Goal: Contribute content: Add original content to the website for others to see

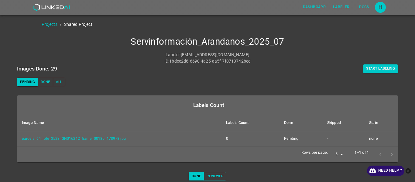
scroll to position [117, 0]
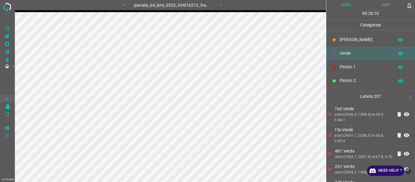
scroll to position [53, 0]
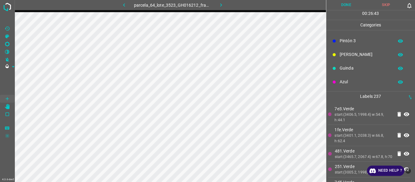
click at [359, 121] on div "start:(3406.5, 1998.4) w:54.9, h:44.1" at bounding box center [363, 117] width 58 height 11
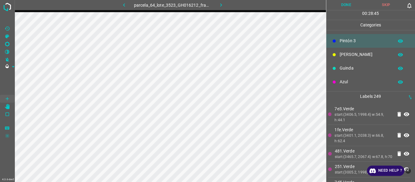
click at [355, 116] on div "start:(3406.5, 1998.4) w:54.9, h:44.1" at bounding box center [363, 117] width 58 height 11
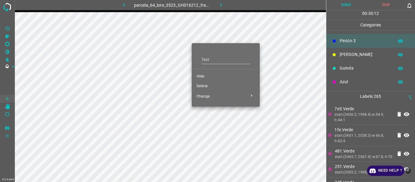
click at [181, 42] on div at bounding box center [207, 91] width 415 height 182
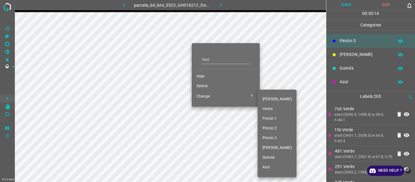
click at [173, 54] on div at bounding box center [207, 91] width 415 height 182
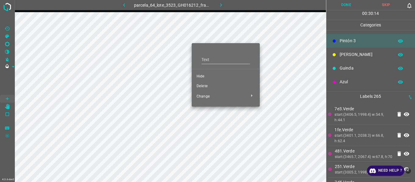
click at [173, 54] on div "Flor Verde Pintón 1 Pintón 2 Pintón 3 Rosado Guinda Azul" at bounding box center [207, 91] width 415 height 182
click at [173, 54] on div at bounding box center [207, 91] width 415 height 182
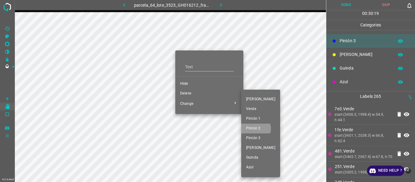
drag, startPoint x: 255, startPoint y: 128, endPoint x: 139, endPoint y: 86, distance: 123.5
click at [253, 129] on span "Pintón 2" at bounding box center [260, 128] width 29 height 5
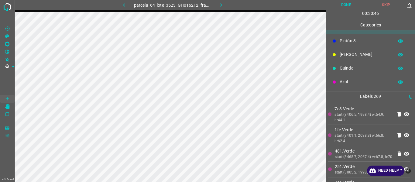
click at [224, 8] on button "button" at bounding box center [220, 5] width 19 height 10
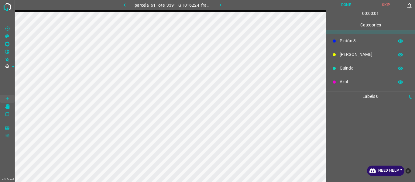
click at [124, 5] on icon "button" at bounding box center [124, 5] width 6 height 6
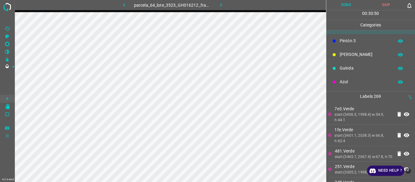
drag, startPoint x: 368, startPoint y: 127, endPoint x: 331, endPoint y: 129, distance: 37.1
click at [368, 127] on p "1fe.Verde" at bounding box center [363, 130] width 58 height 6
click at [341, 3] on button "Done" at bounding box center [346, 5] width 40 height 10
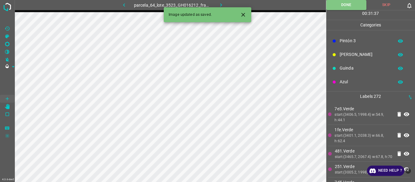
drag, startPoint x: 222, startPoint y: 3, endPoint x: 148, endPoint y: 1, distance: 74.1
click at [222, 4] on icon "button" at bounding box center [221, 5] width 6 height 6
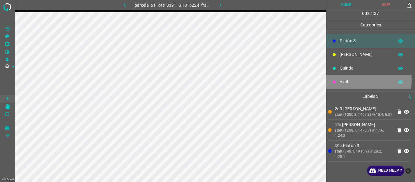
drag, startPoint x: 356, startPoint y: 80, endPoint x: 326, endPoint y: 95, distance: 33.9
click at [353, 82] on p "Azul" at bounding box center [364, 82] width 51 height 6
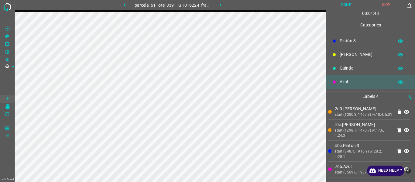
click at [358, 127] on p "f0c.Flor" at bounding box center [363, 124] width 58 height 6
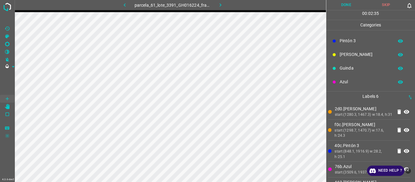
click at [350, 5] on button "Done" at bounding box center [346, 5] width 40 height 10
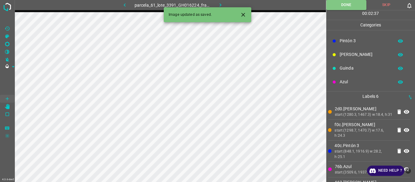
click at [222, 4] on icon "button" at bounding box center [220, 5] width 6 height 6
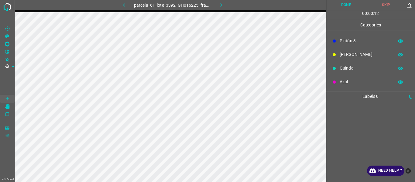
drag, startPoint x: 358, startPoint y: 137, endPoint x: 327, endPoint y: 131, distance: 32.1
click at [354, 136] on div at bounding box center [370, 141] width 85 height 80
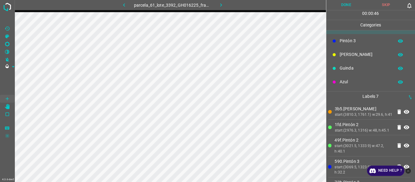
click at [361, 113] on div "start:(3810.3, 1761.1) w:29.6, h:41" at bounding box center [363, 114] width 58 height 5
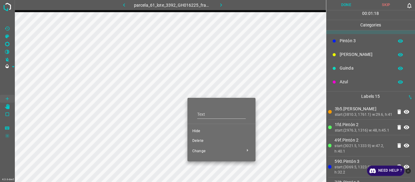
click at [198, 130] on span "Hide" at bounding box center [221, 130] width 58 height 5
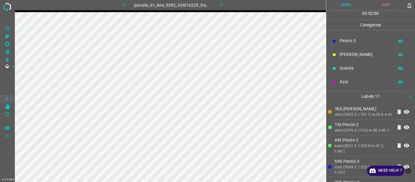
drag, startPoint x: 361, startPoint y: 119, endPoint x: 349, endPoint y: 122, distance: 11.8
click at [360, 117] on div "start:(3810.3, 1761.1) w:29.6, h:41" at bounding box center [363, 114] width 58 height 5
drag, startPoint x: 368, startPoint y: 137, endPoint x: 338, endPoint y: 133, distance: 30.0
click at [366, 133] on div "start:(2976.3, 1316) w:48, h:45.1" at bounding box center [363, 130] width 58 height 5
drag, startPoint x: 360, startPoint y: 117, endPoint x: 346, endPoint y: 116, distance: 14.6
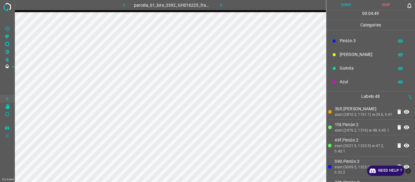
click at [346, 116] on div "start:(3810.3, 1761.1) w:29.6, h:41" at bounding box center [363, 114] width 58 height 5
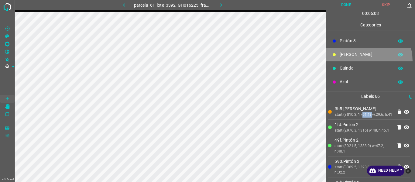
drag, startPoint x: 360, startPoint y: 61, endPoint x: 355, endPoint y: 51, distance: 10.9
click at [360, 60] on div "Rosado" at bounding box center [370, 55] width 89 height 14
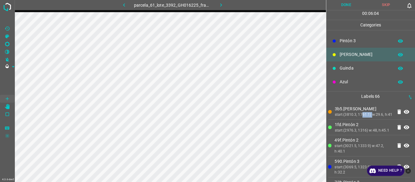
drag, startPoint x: 355, startPoint y: 51, endPoint x: 339, endPoint y: 55, distance: 16.8
click at [354, 50] on div "Rosado" at bounding box center [370, 55] width 89 height 14
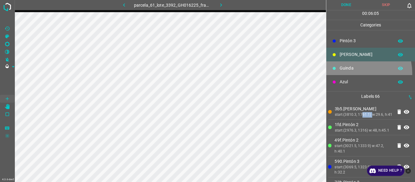
click at [357, 73] on div "Guinda" at bounding box center [370, 68] width 89 height 14
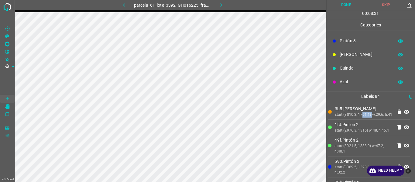
click at [355, 127] on p "1fd.Pintón 2" at bounding box center [363, 124] width 58 height 6
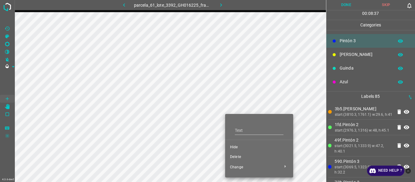
click at [231, 157] on span "Delete" at bounding box center [259, 156] width 58 height 5
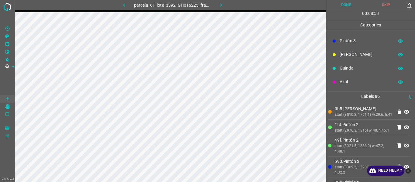
drag, startPoint x: 348, startPoint y: 140, endPoint x: 329, endPoint y: 142, distance: 18.9
click at [347, 133] on div "start:(2976.3, 1316) w:48, h:45.1" at bounding box center [363, 130] width 58 height 5
drag, startPoint x: 364, startPoint y: 121, endPoint x: 343, endPoint y: 125, distance: 21.6
click at [357, 119] on li "3b5.Flor start:(3810.3, 1761.1) w:29.6, h:41" at bounding box center [369, 111] width 82 height 15
click at [358, 117] on div "start:(3810.3, 1761.1) w:29.6, h:41" at bounding box center [363, 114] width 58 height 5
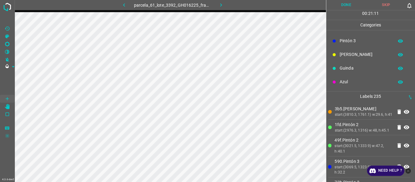
click at [364, 117] on div "start:(3810.3, 1761.1) w:29.6, h:41" at bounding box center [363, 114] width 58 height 5
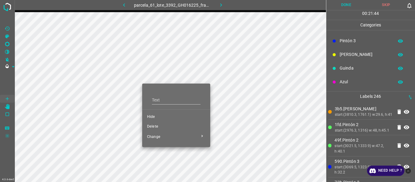
click at [154, 115] on span "Hide" at bounding box center [176, 116] width 58 height 5
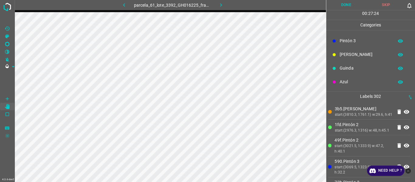
click at [362, 114] on div "start:(3810.3, 1761.1) w:29.6, h:41" at bounding box center [363, 114] width 58 height 5
drag, startPoint x: 339, startPoint y: 7, endPoint x: 327, endPoint y: 15, distance: 15.0
click at [340, 7] on button "Done" at bounding box center [346, 5] width 40 height 10
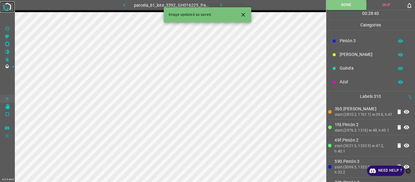
click at [8, 9] on img at bounding box center [7, 7] width 11 height 11
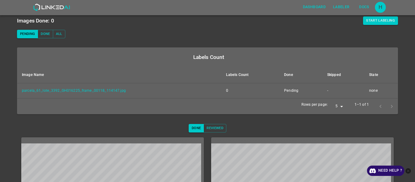
scroll to position [117, 0]
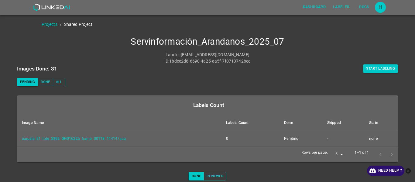
scroll to position [117, 0]
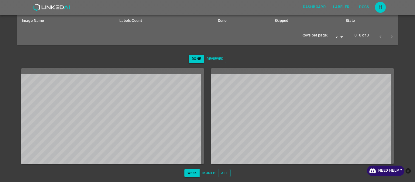
scroll to position [102, 0]
